Goal: Understand process/instructions

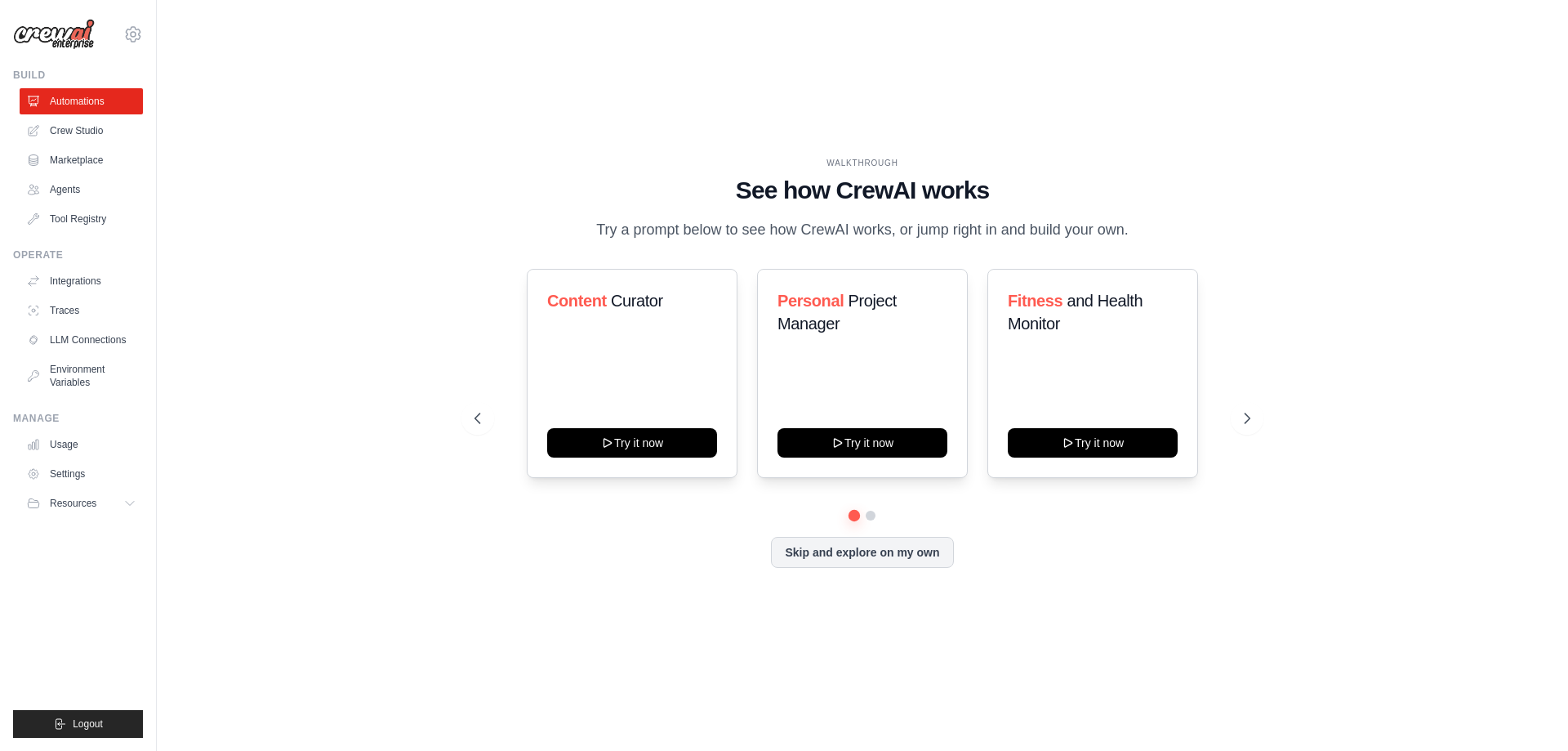
click at [926, 242] on p "Try a prompt below to see how CrewAI works, or jump right in and build your own." at bounding box center [862, 230] width 549 height 24
click at [916, 253] on div at bounding box center [916, 253] width 0 height 0
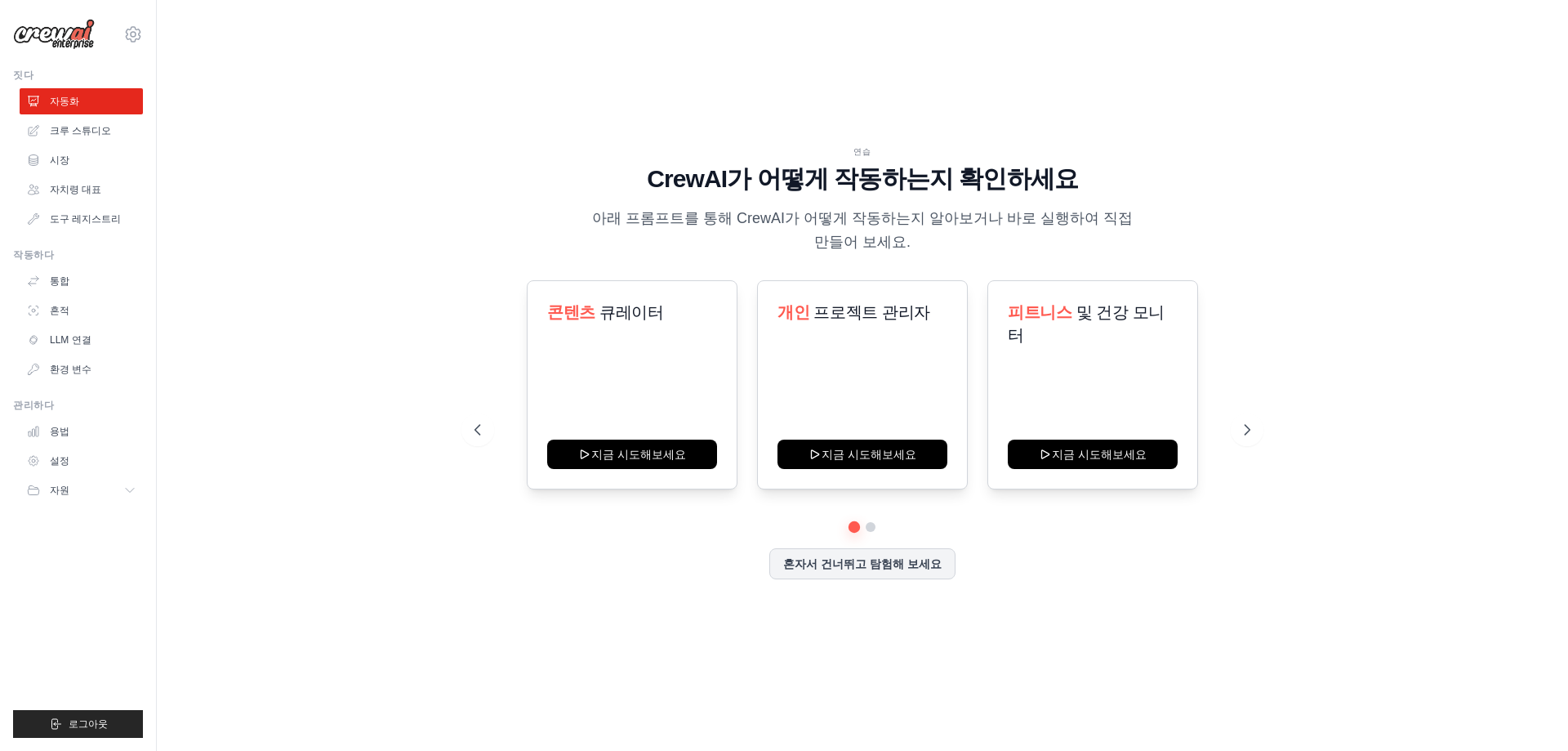
click at [477, 231] on div "연습 CrewAI가 어떻게 작동하는지 확인하세요 아래 프롬프트를 통해 CrewAI가 어떻게 작동하는지 알아보거나 바로 실행하여 직접 만들어 보…" at bounding box center [862, 199] width 775 height 109
click at [1248, 428] on icon at bounding box center [1249, 429] width 16 height 16
click at [1251, 433] on icon at bounding box center [1249, 429] width 16 height 16
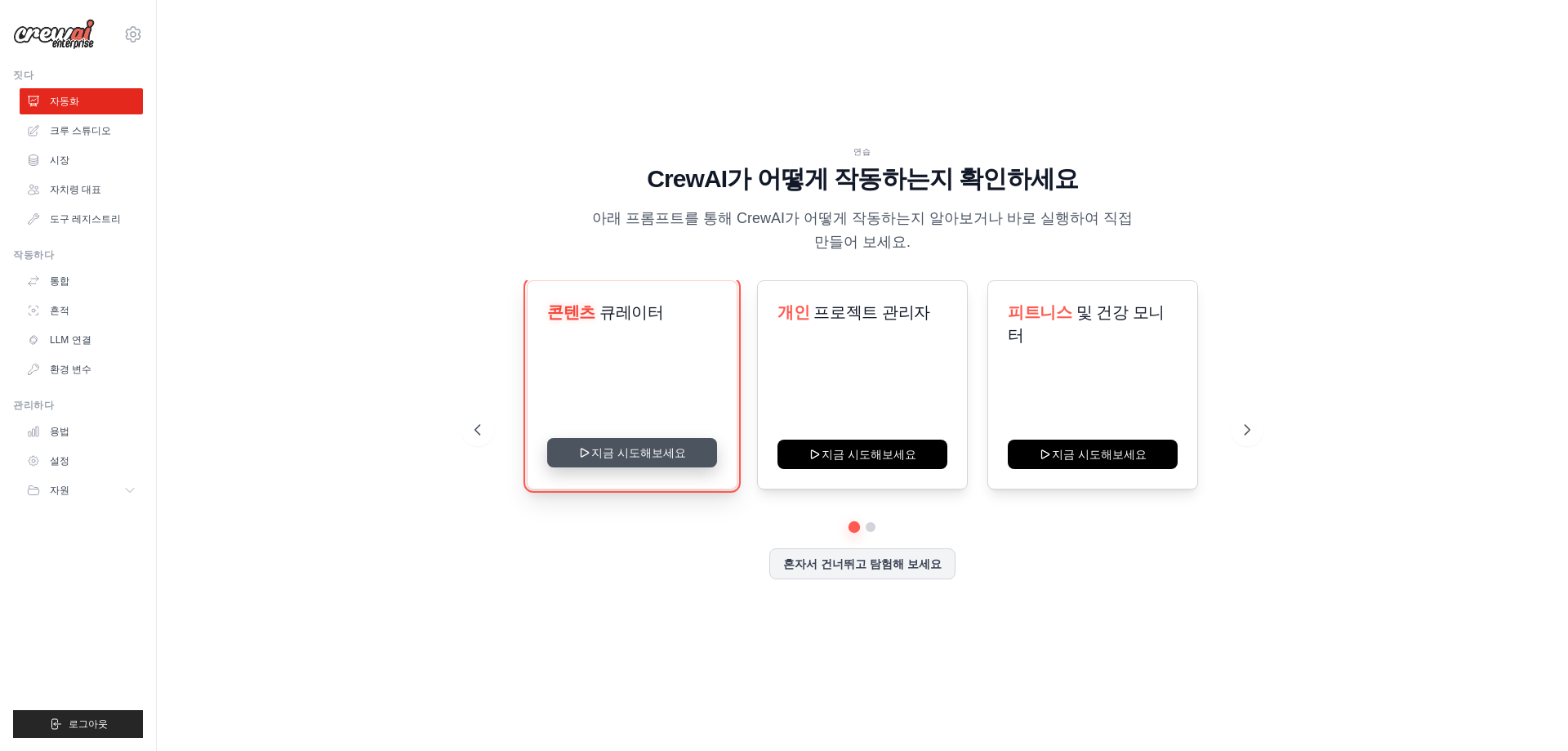
click at [654, 450] on button "지금 시도해보세요" at bounding box center [632, 452] width 170 height 30
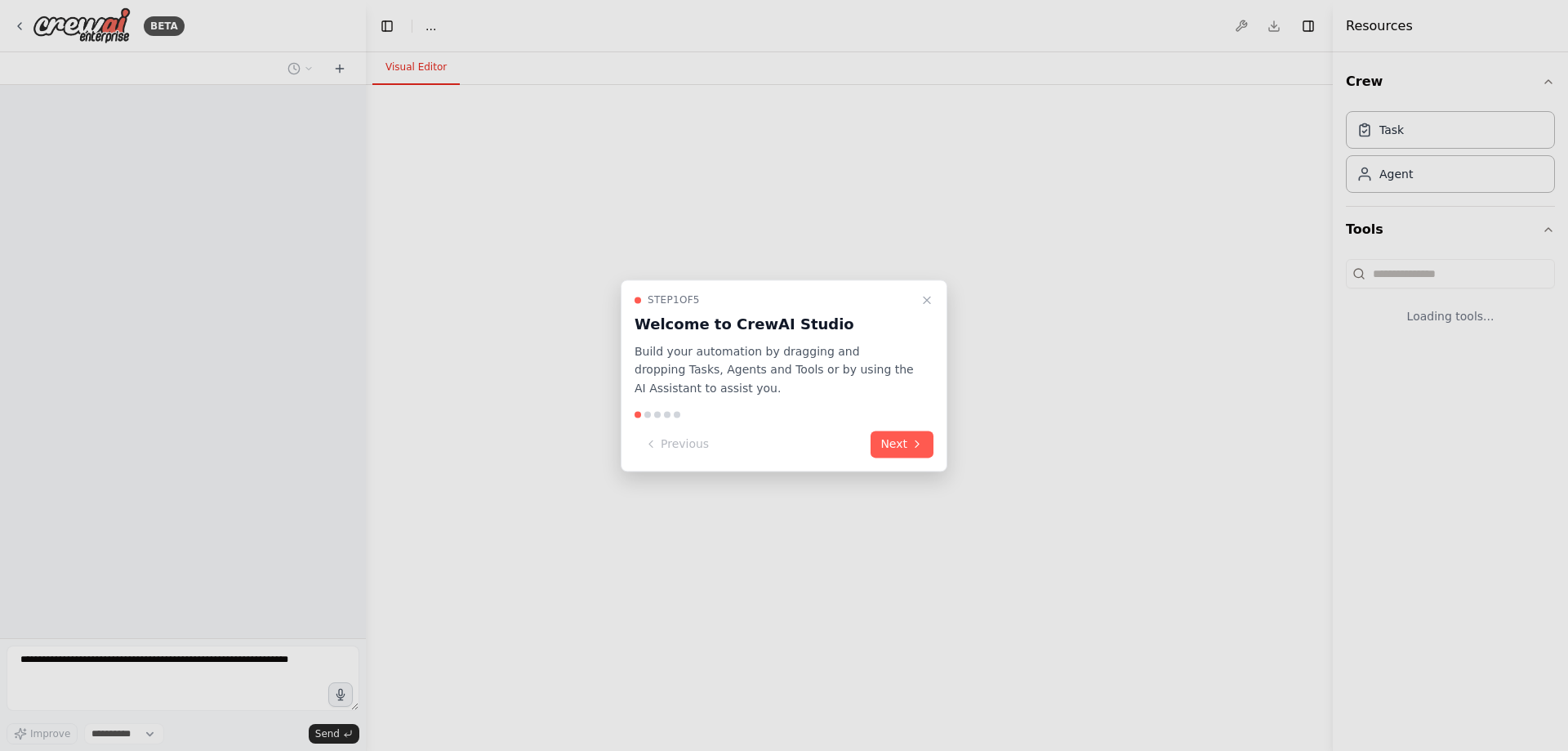
select select "****"
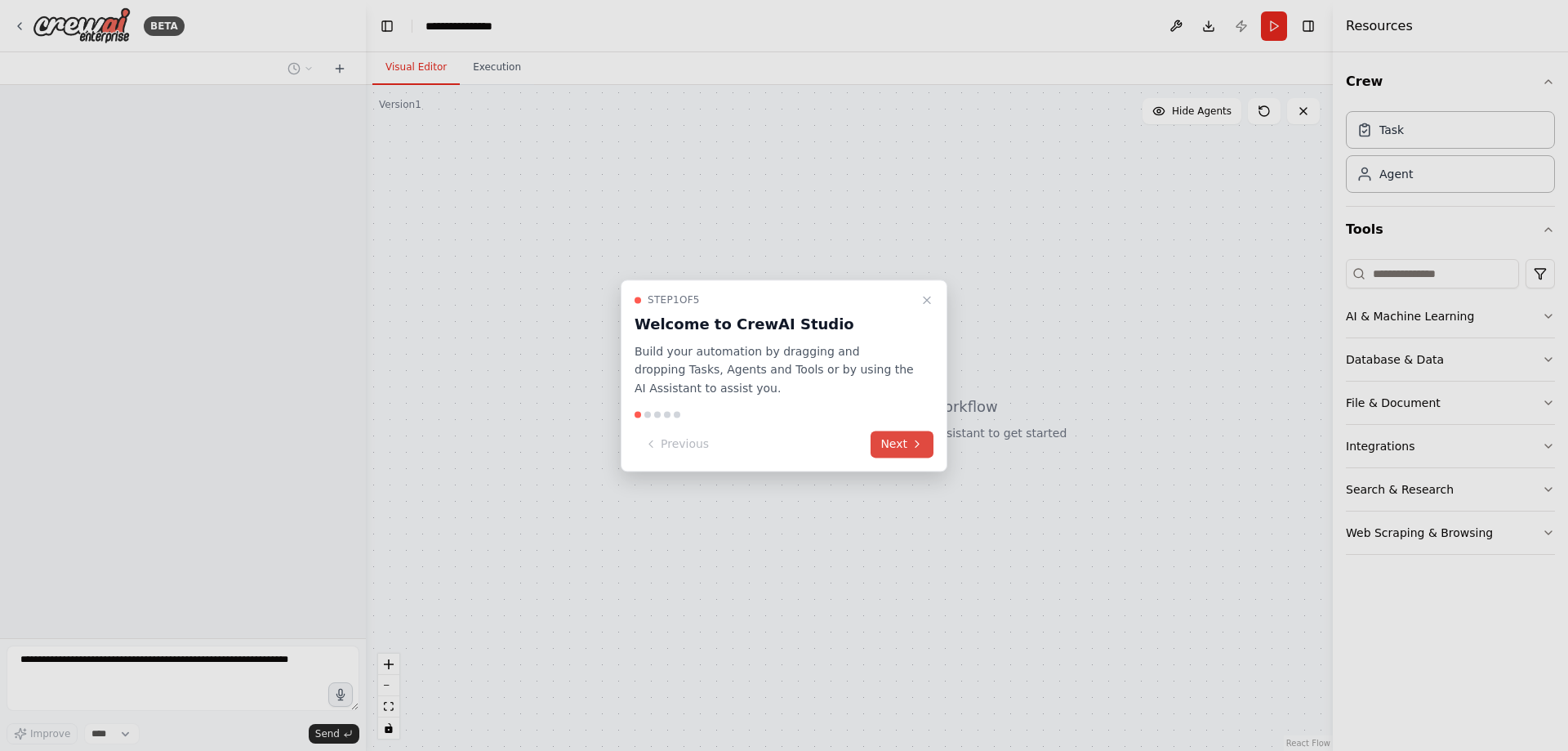
click at [895, 441] on button "Next" at bounding box center [902, 443] width 63 height 27
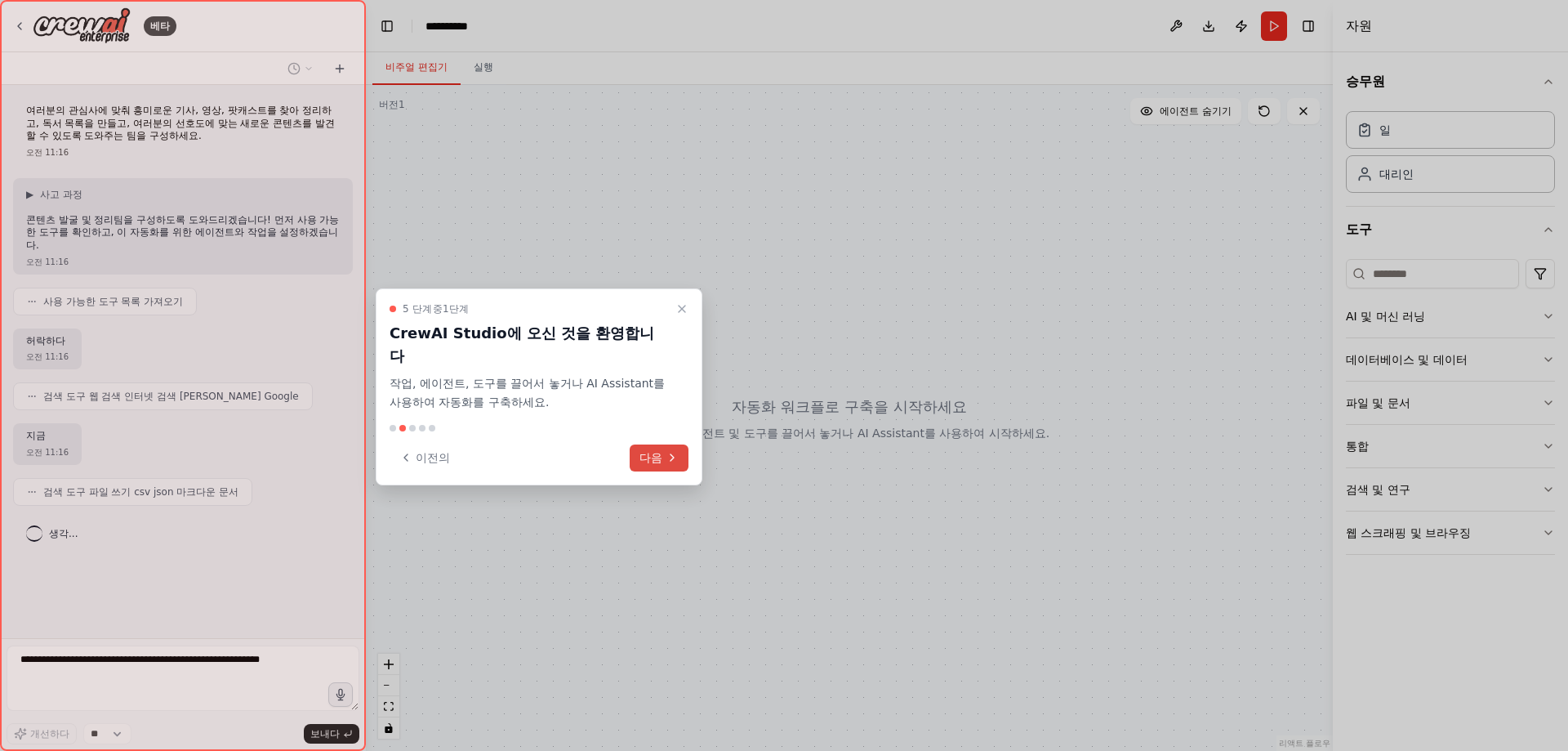
click at [661, 451] on font "다음" at bounding box center [651, 457] width 23 height 13
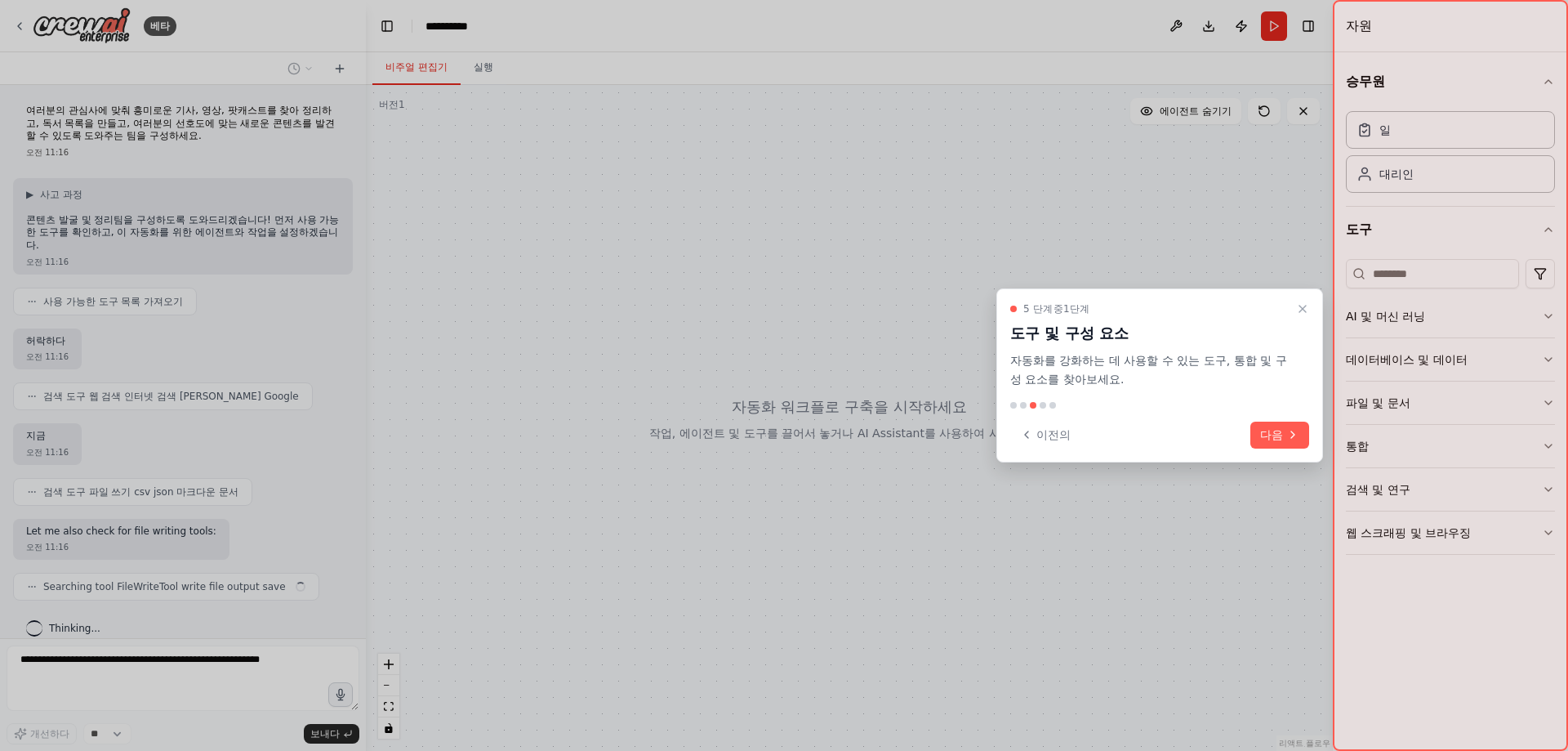
scroll to position [17, 0]
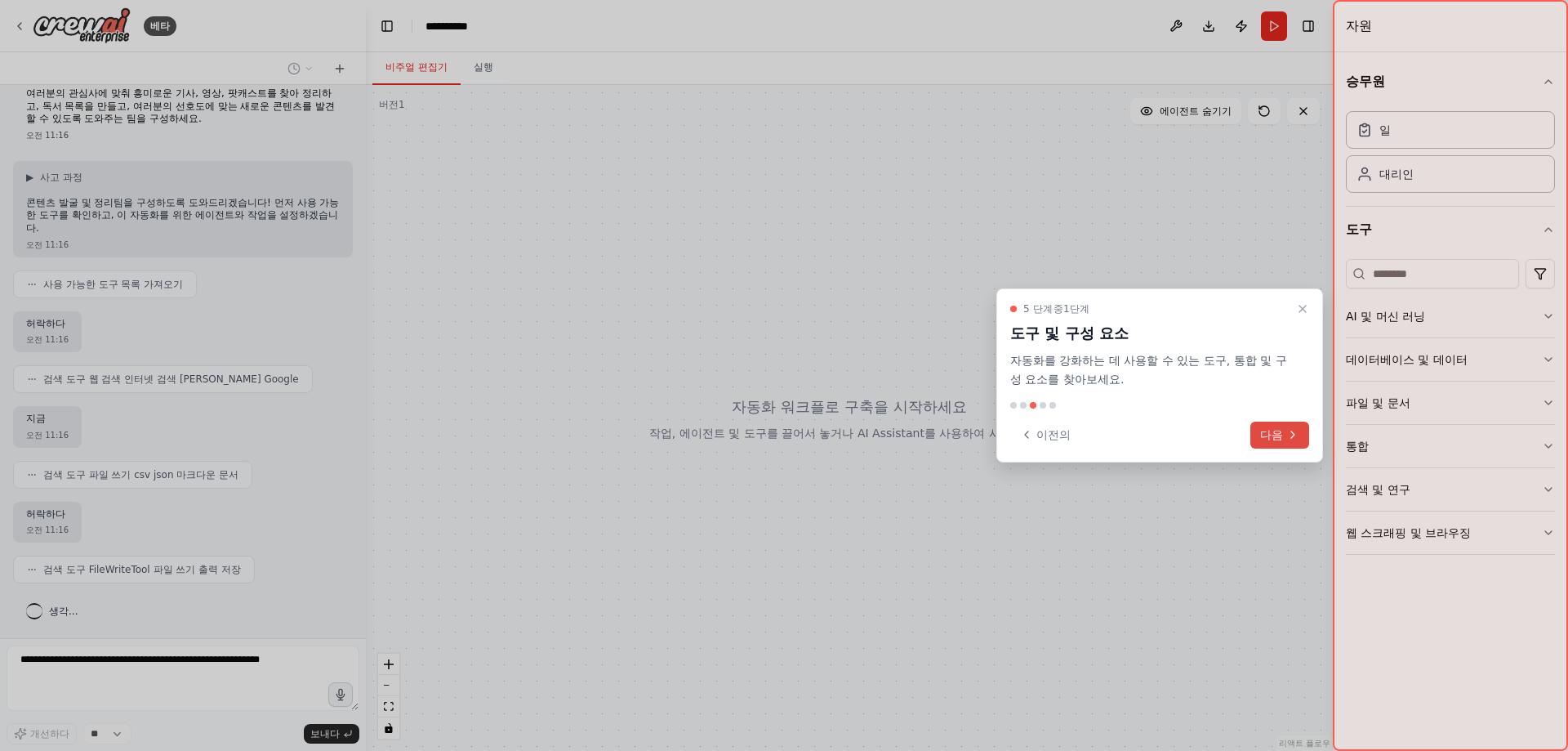
click at [1259, 433] on button "다음" at bounding box center [1280, 434] width 59 height 27
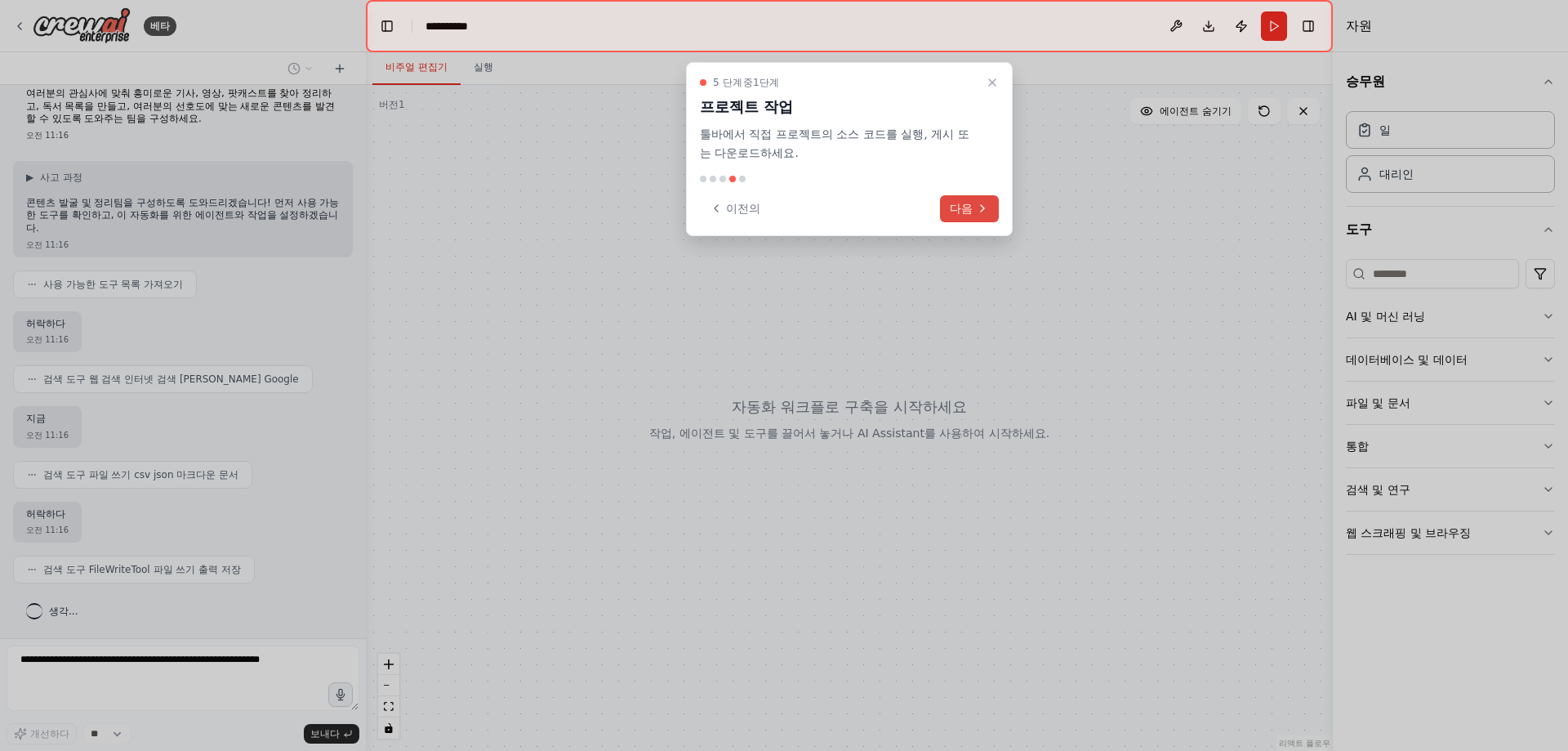
click at [966, 207] on font "다음" at bounding box center [961, 208] width 23 height 13
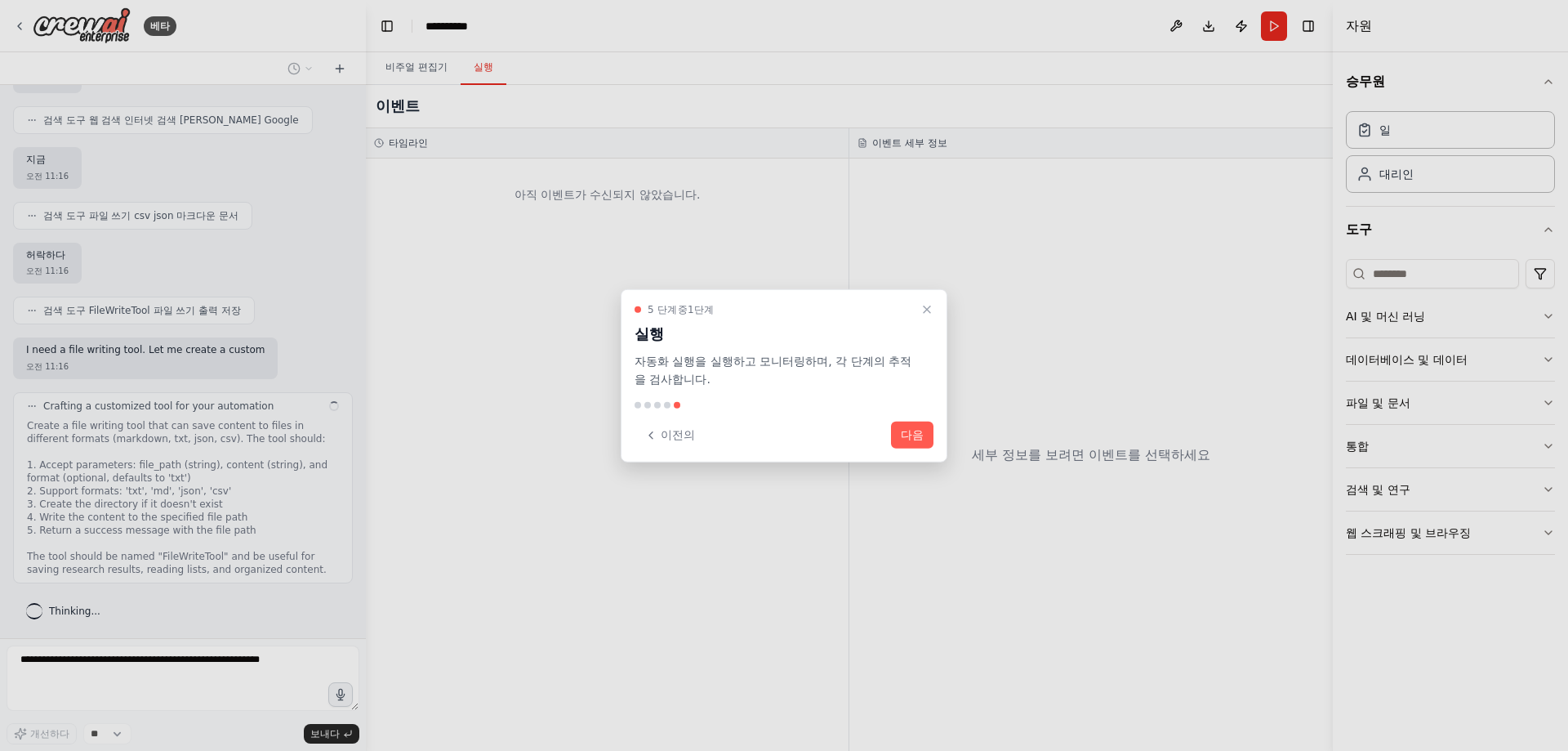
scroll to position [224, 0]
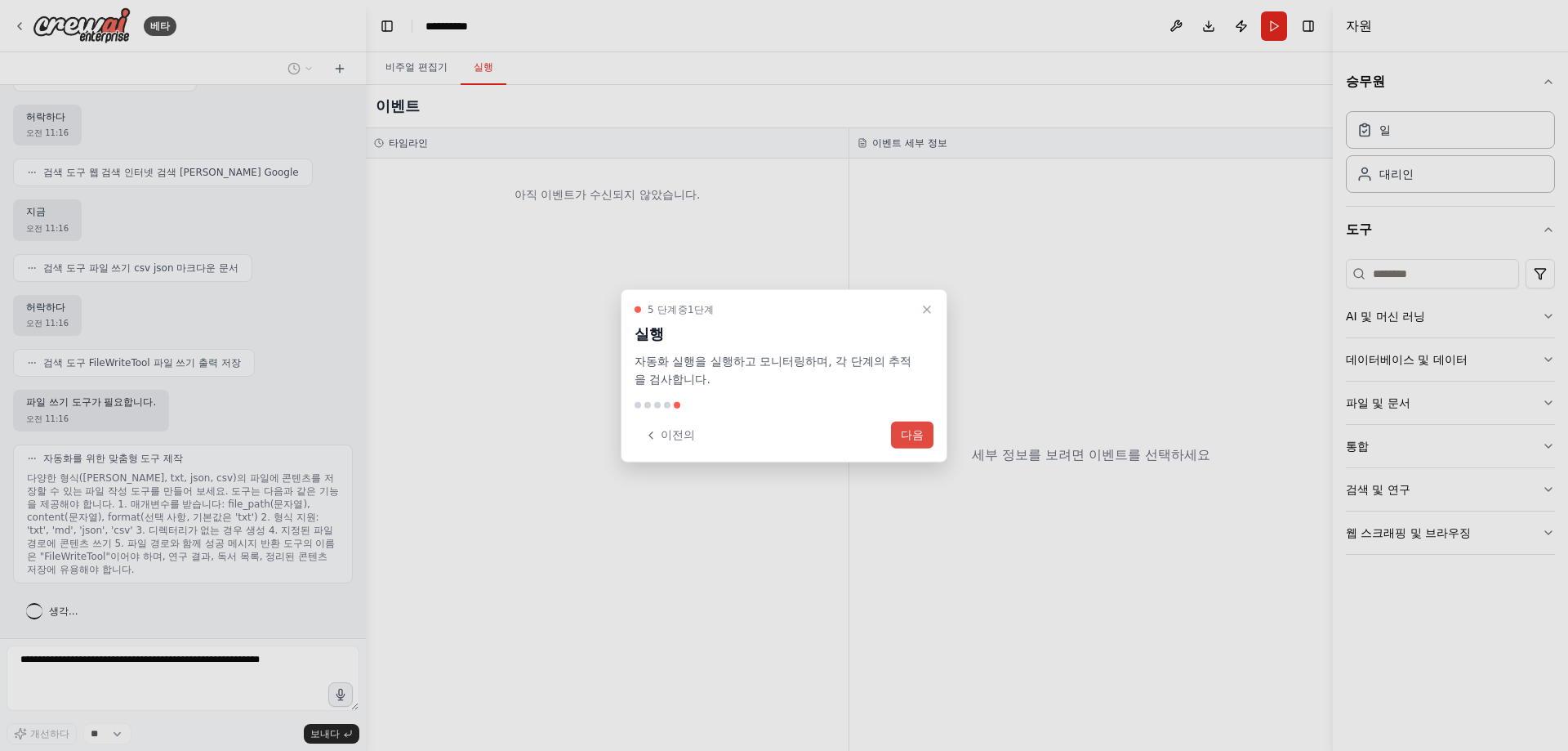
click at [904, 433] on font "다음" at bounding box center [912, 434] width 23 height 13
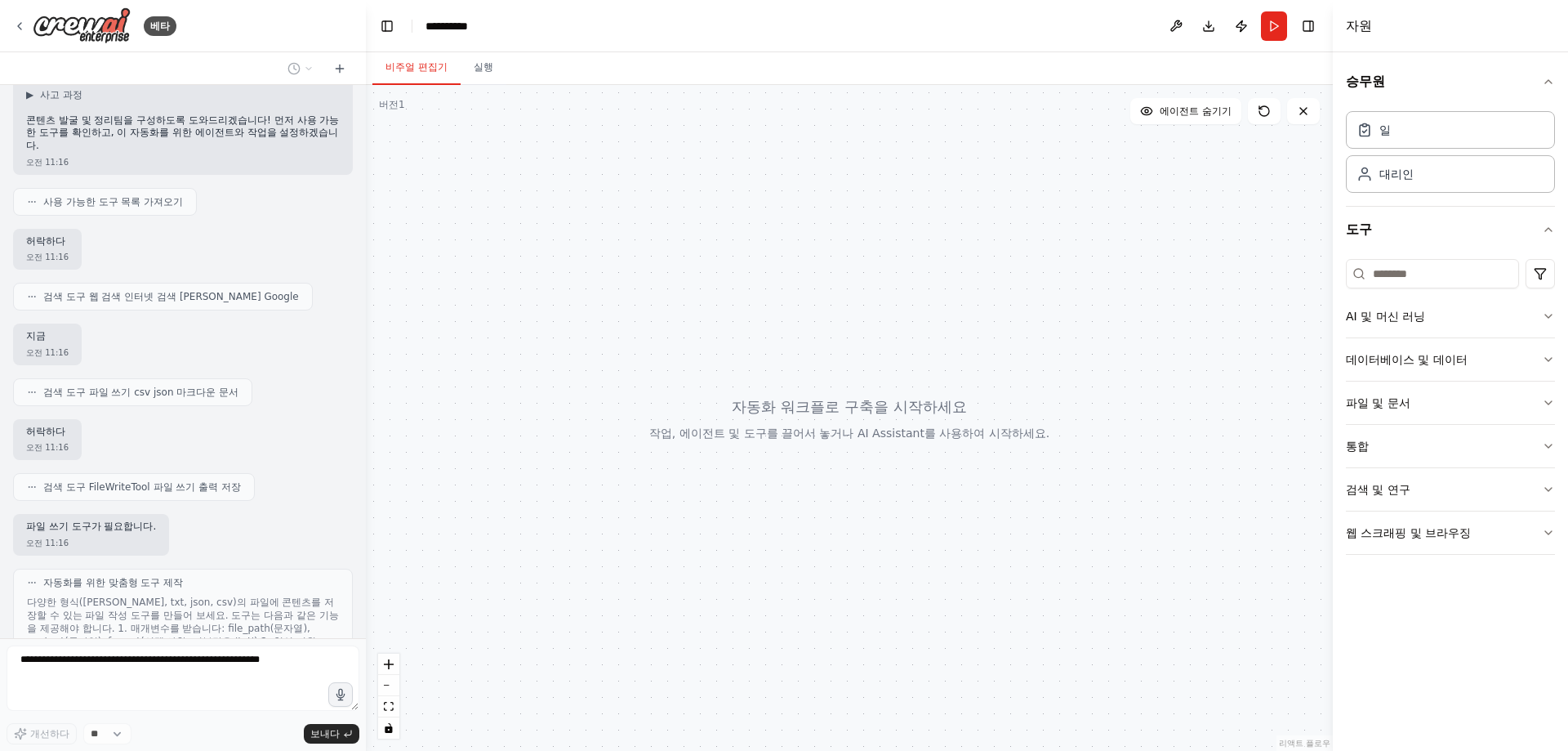
scroll to position [163, 0]
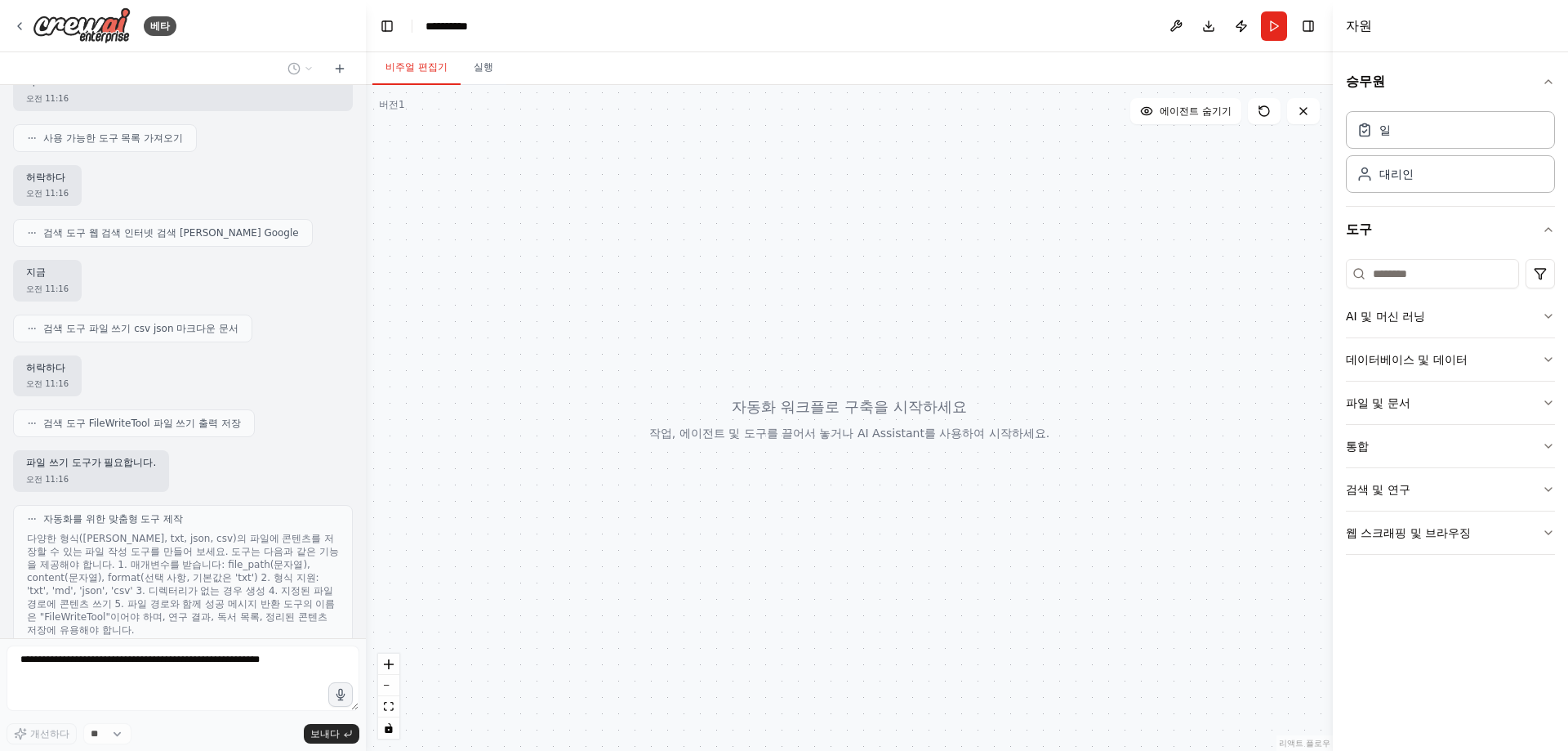
click at [1001, 485] on div at bounding box center [849, 417] width 967 height 666
click at [885, 437] on div at bounding box center [849, 417] width 967 height 666
click at [876, 436] on div at bounding box center [849, 417] width 967 height 666
click at [855, 414] on div at bounding box center [849, 417] width 967 height 666
click at [208, 689] on textarea at bounding box center [183, 678] width 353 height 66
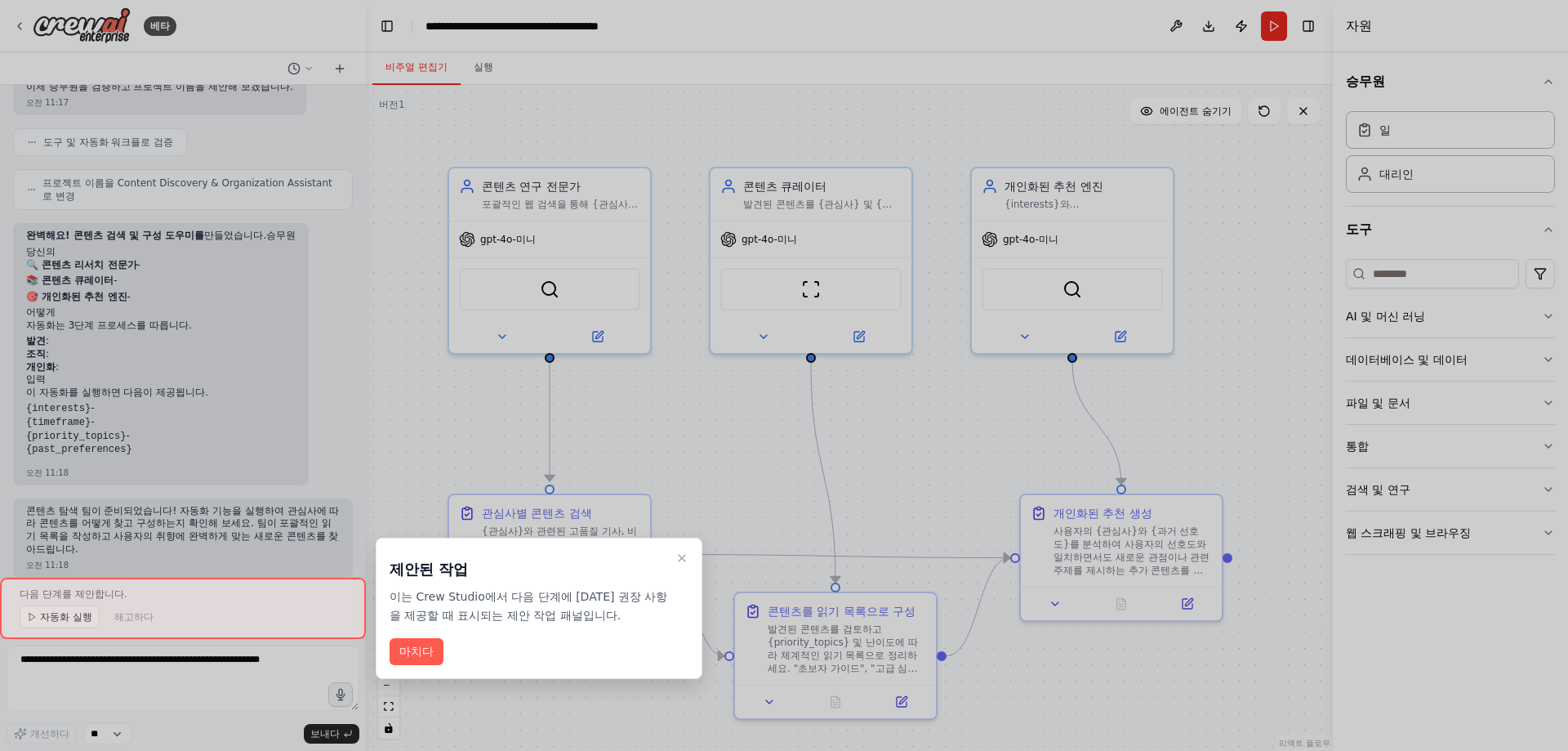
scroll to position [1165, 0]
